Goal: Find specific fact: Find specific fact

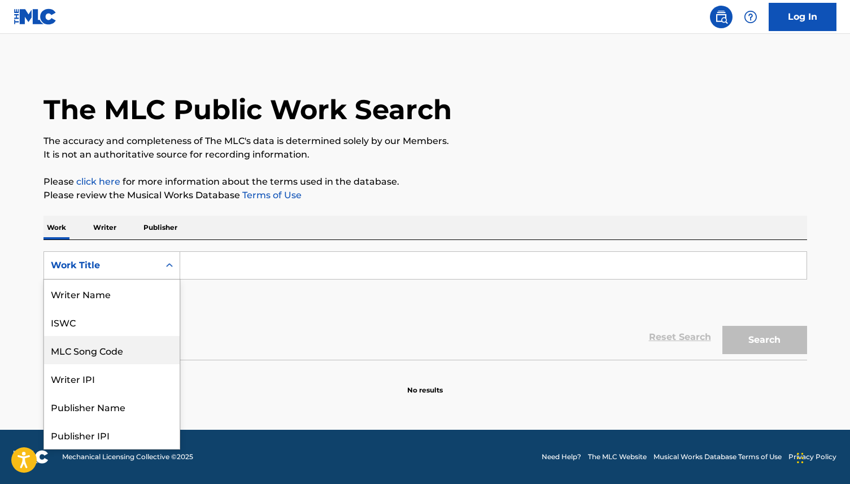
scroll to position [57, 0]
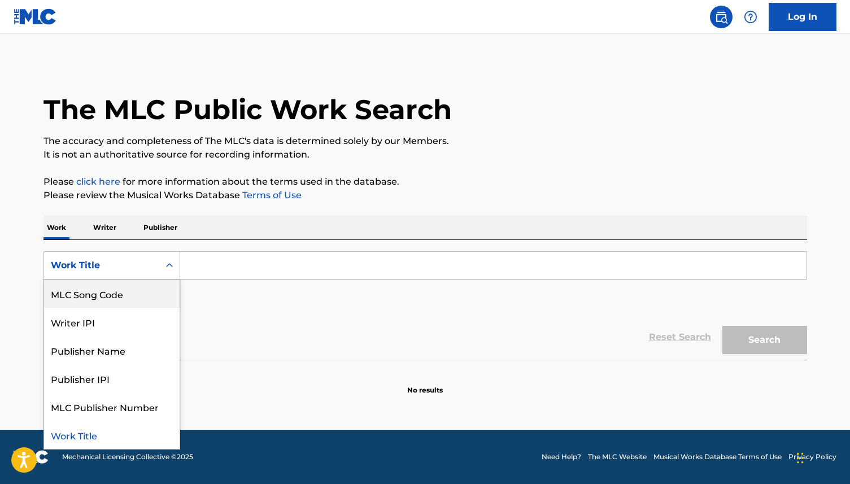
click at [131, 289] on div "MLC Song Code" at bounding box center [112, 294] width 136 height 28
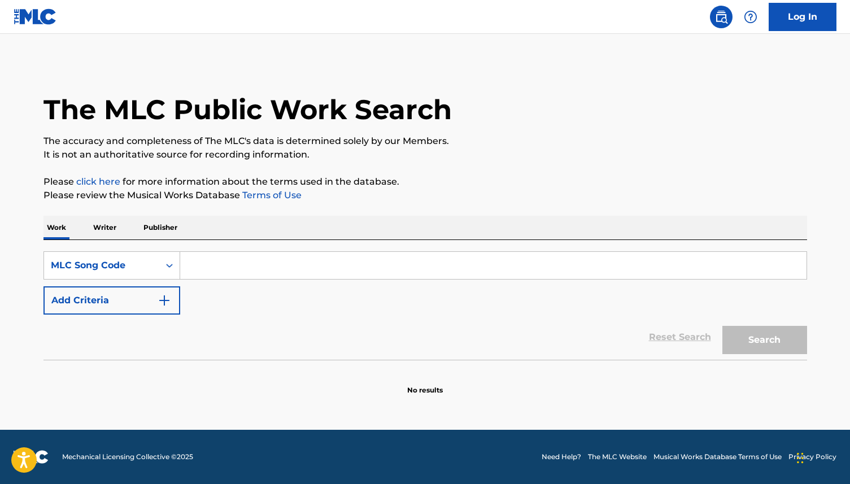
click at [221, 283] on div "SearchWithCriteria900281a2-5d0b-4ce3-ad88-3e487806650b MLC Song Code Add Criter…" at bounding box center [426, 282] width 764 height 63
click at [230, 273] on input "Search Form" at bounding box center [493, 265] width 627 height 27
paste input "RN6MZJ"
type input "RN6MZJ"
click at [723, 326] on button "Search" at bounding box center [765, 340] width 85 height 28
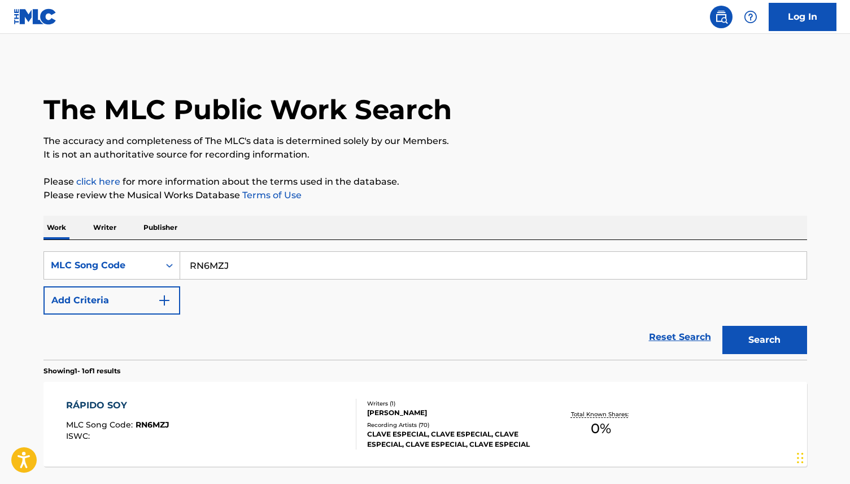
click at [188, 422] on div "RÁPIDO SOY MLC Song Code : RN6MZJ ISWC :" at bounding box center [211, 424] width 290 height 51
